Goal: Task Accomplishment & Management: Manage account settings

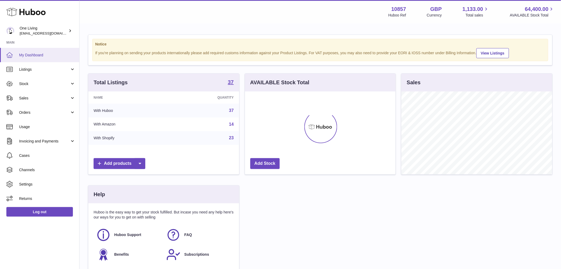
scroll to position [83, 151]
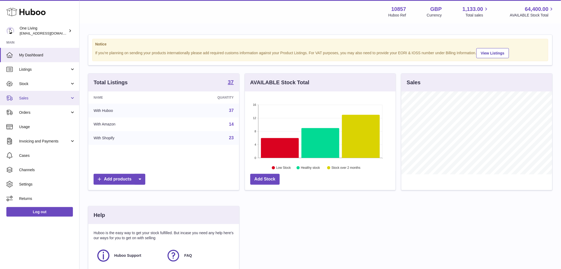
click at [33, 97] on span "Sales" at bounding box center [44, 98] width 51 height 5
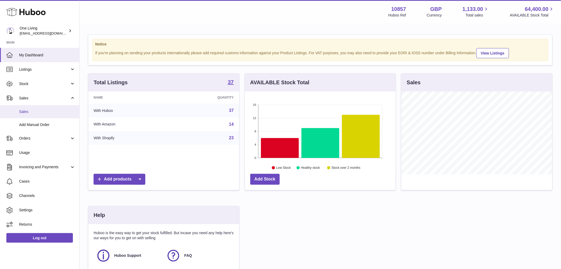
click at [45, 114] on link "Sales" at bounding box center [39, 111] width 79 height 13
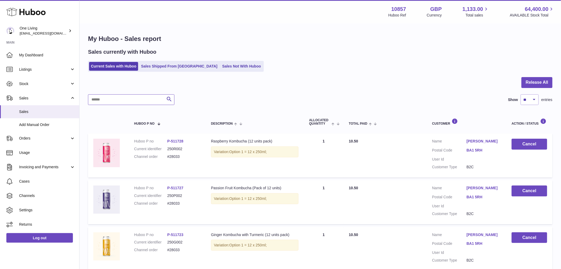
paste input "*****"
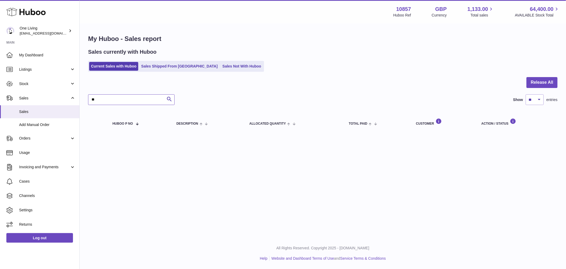
type input "*"
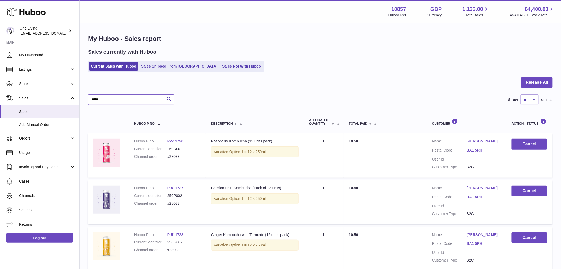
type input "*****"
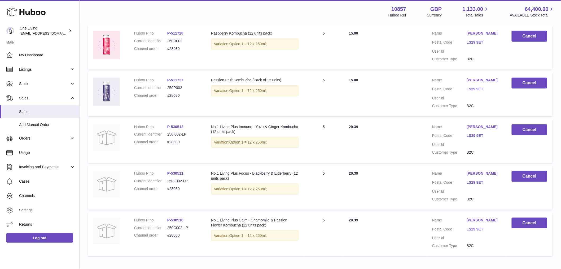
scroll to position [51, 0]
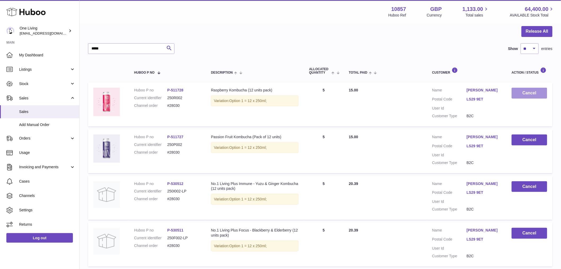
click at [534, 92] on button "Cancel" at bounding box center [530, 93] width 36 height 11
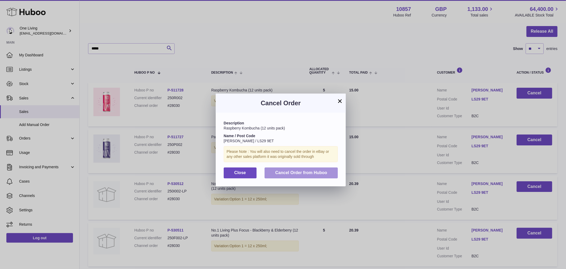
drag, startPoint x: 300, startPoint y: 178, endPoint x: 319, endPoint y: 177, distance: 18.6
click at [301, 175] on span "Cancel Order from Huboo" at bounding box center [301, 172] width 52 height 5
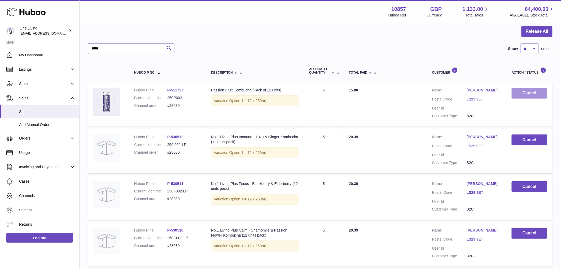
click at [524, 96] on button "Cancel" at bounding box center [530, 93] width 36 height 11
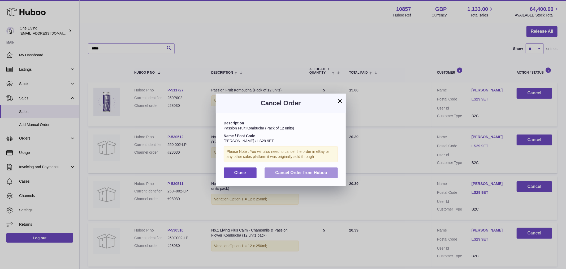
click at [313, 175] on span "Cancel Order from Huboo" at bounding box center [301, 172] width 52 height 5
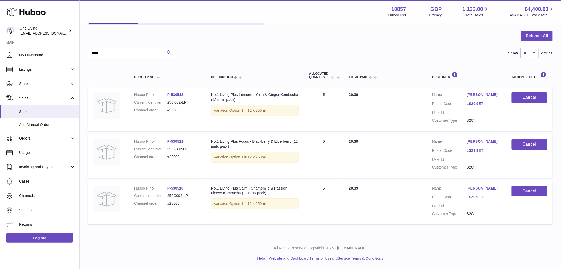
scroll to position [46, 0]
click at [529, 99] on button "Cancel" at bounding box center [530, 97] width 36 height 11
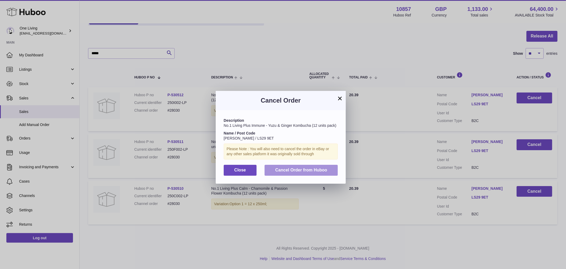
click at [284, 172] on span "Cancel Order from Huboo" at bounding box center [301, 169] width 52 height 5
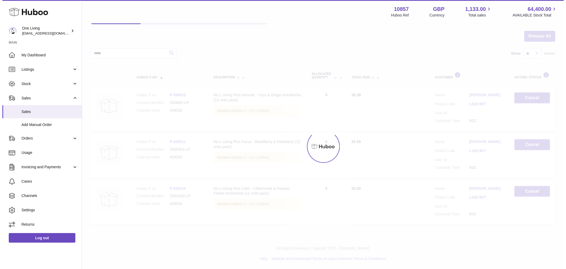
scroll to position [0, 0]
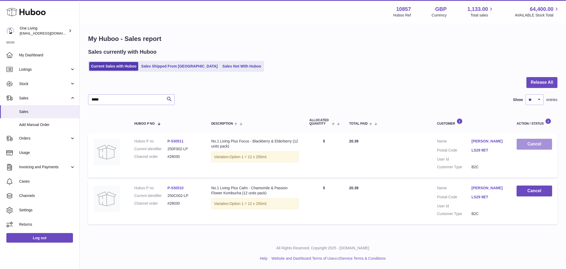
click at [526, 144] on button "Cancel" at bounding box center [535, 144] width 36 height 11
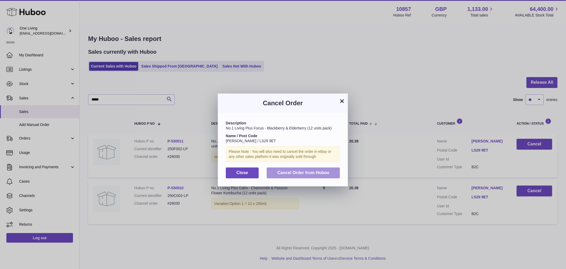
click at [304, 175] on span "Cancel Order from Huboo" at bounding box center [303, 172] width 52 height 5
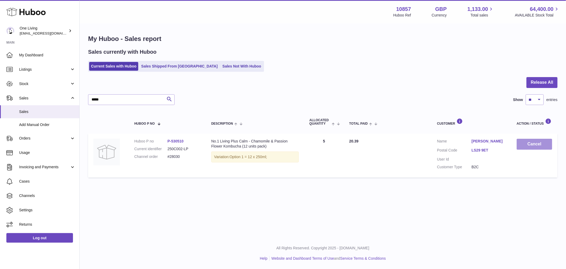
click at [537, 144] on button "Cancel" at bounding box center [535, 144] width 36 height 11
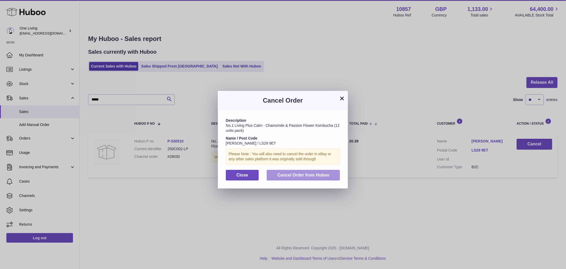
click at [299, 177] on span "Cancel Order from Huboo" at bounding box center [303, 174] width 52 height 5
